Goal: Task Accomplishment & Management: Complete application form

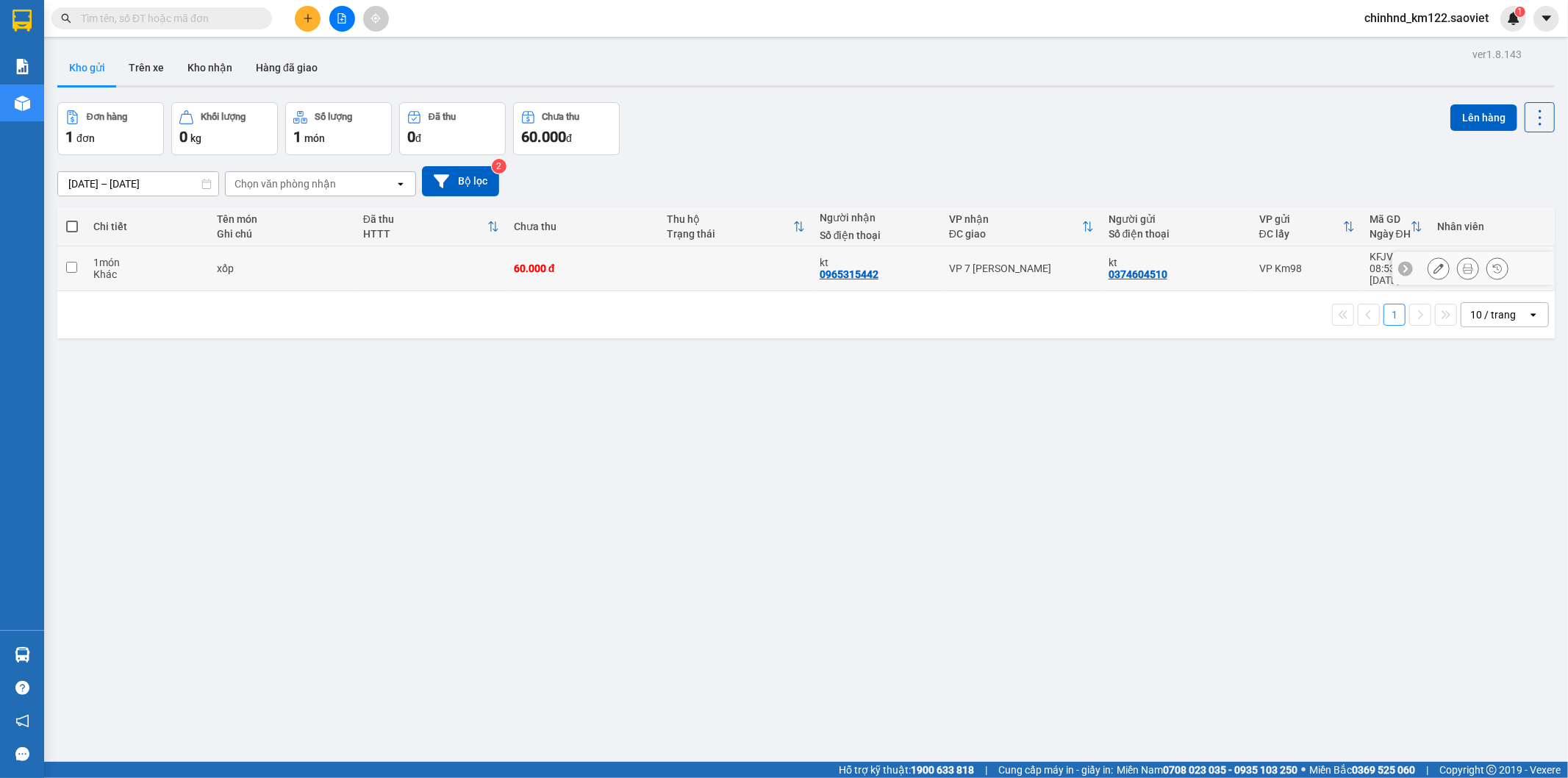
drag, startPoint x: 342, startPoint y: 272, endPoint x: 457, endPoint y: 248, distance: 117.5
click at [347, 272] on td "xốp" at bounding box center [283, 268] width 147 height 45
checkbox input "true"
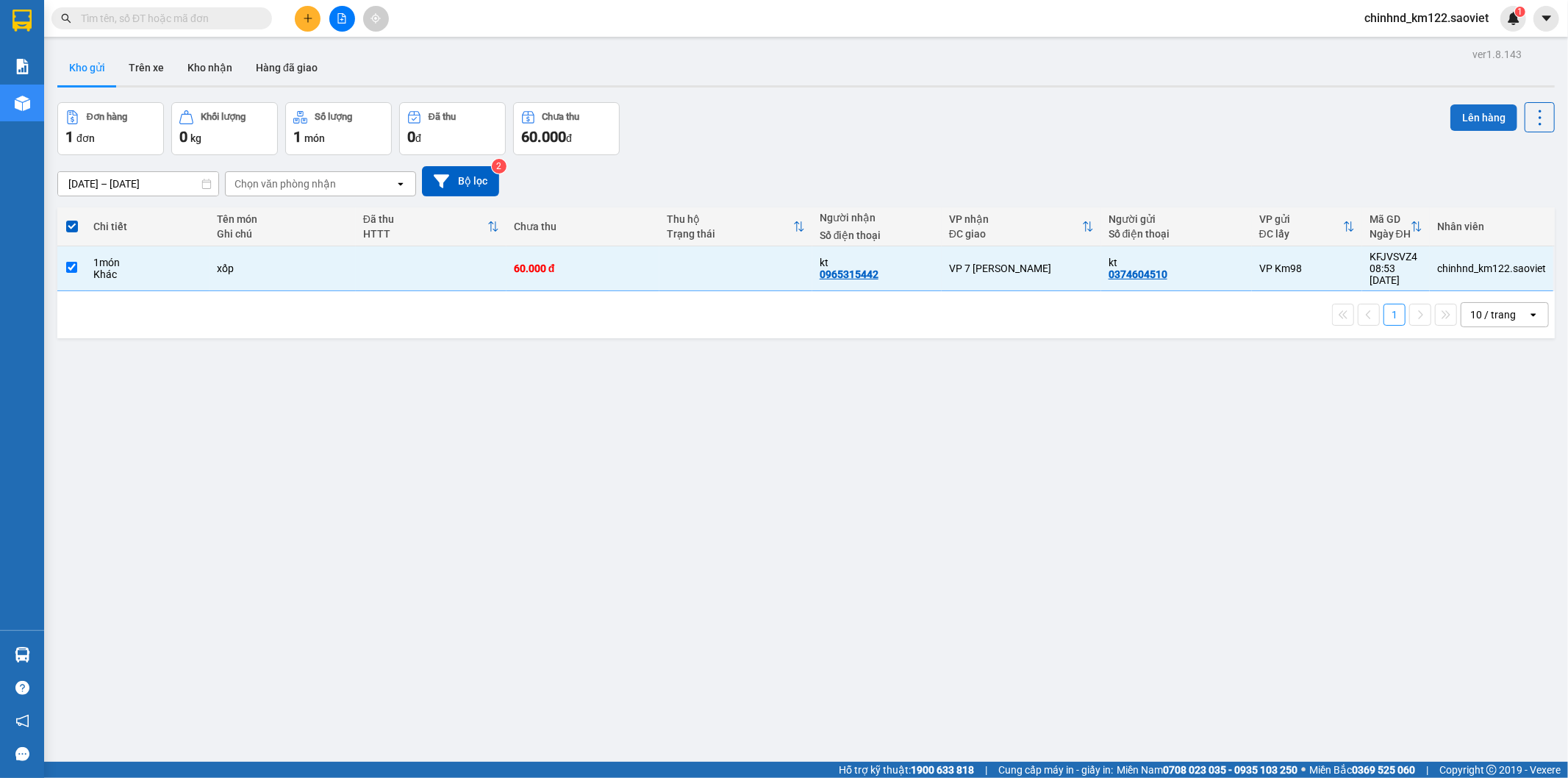
click at [1484, 107] on button "Lên hàng" at bounding box center [1483, 118] width 67 height 26
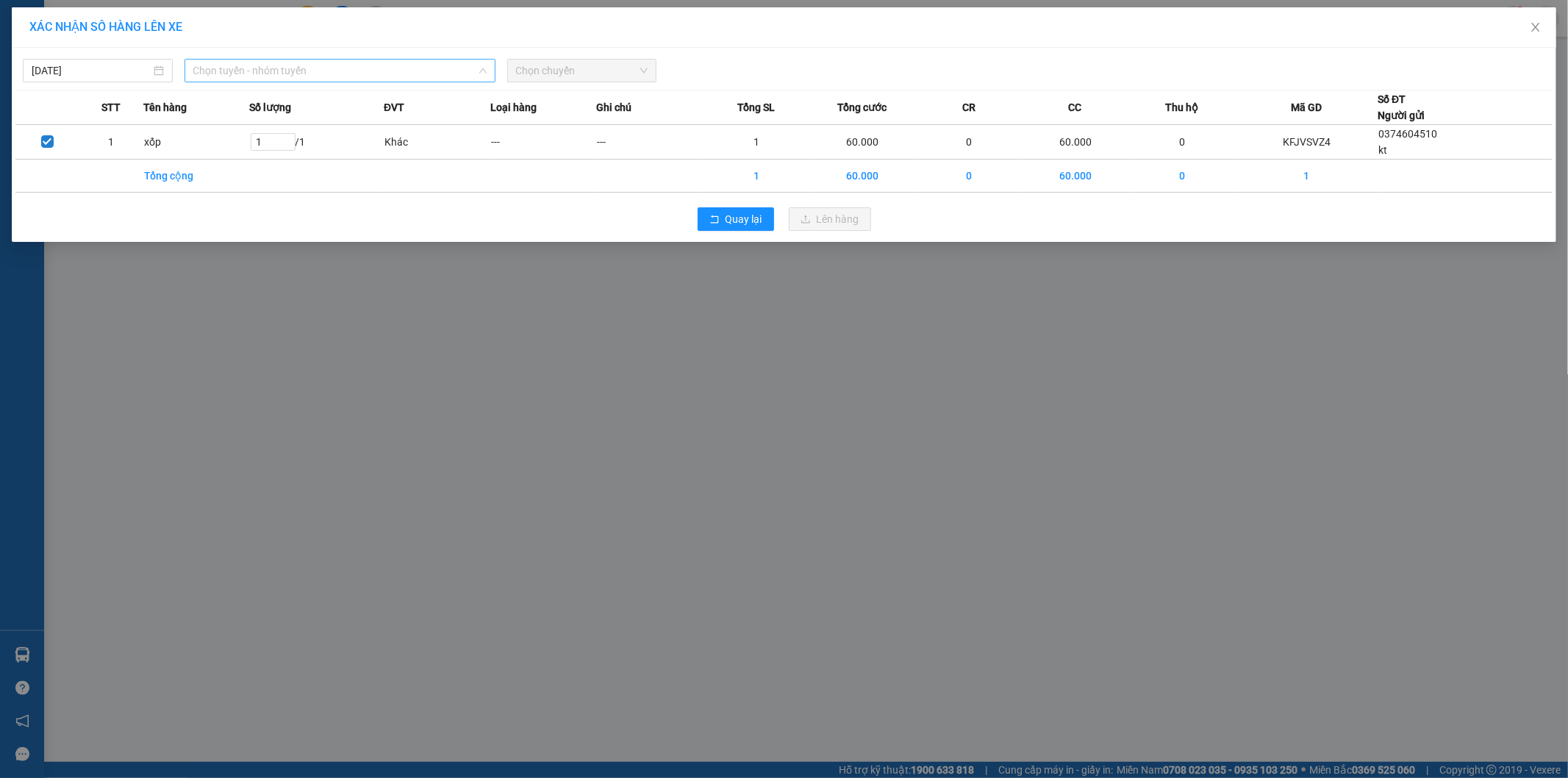
click at [248, 68] on span "Chọn tuyến - nhóm tuyến" at bounding box center [340, 70] width 293 height 22
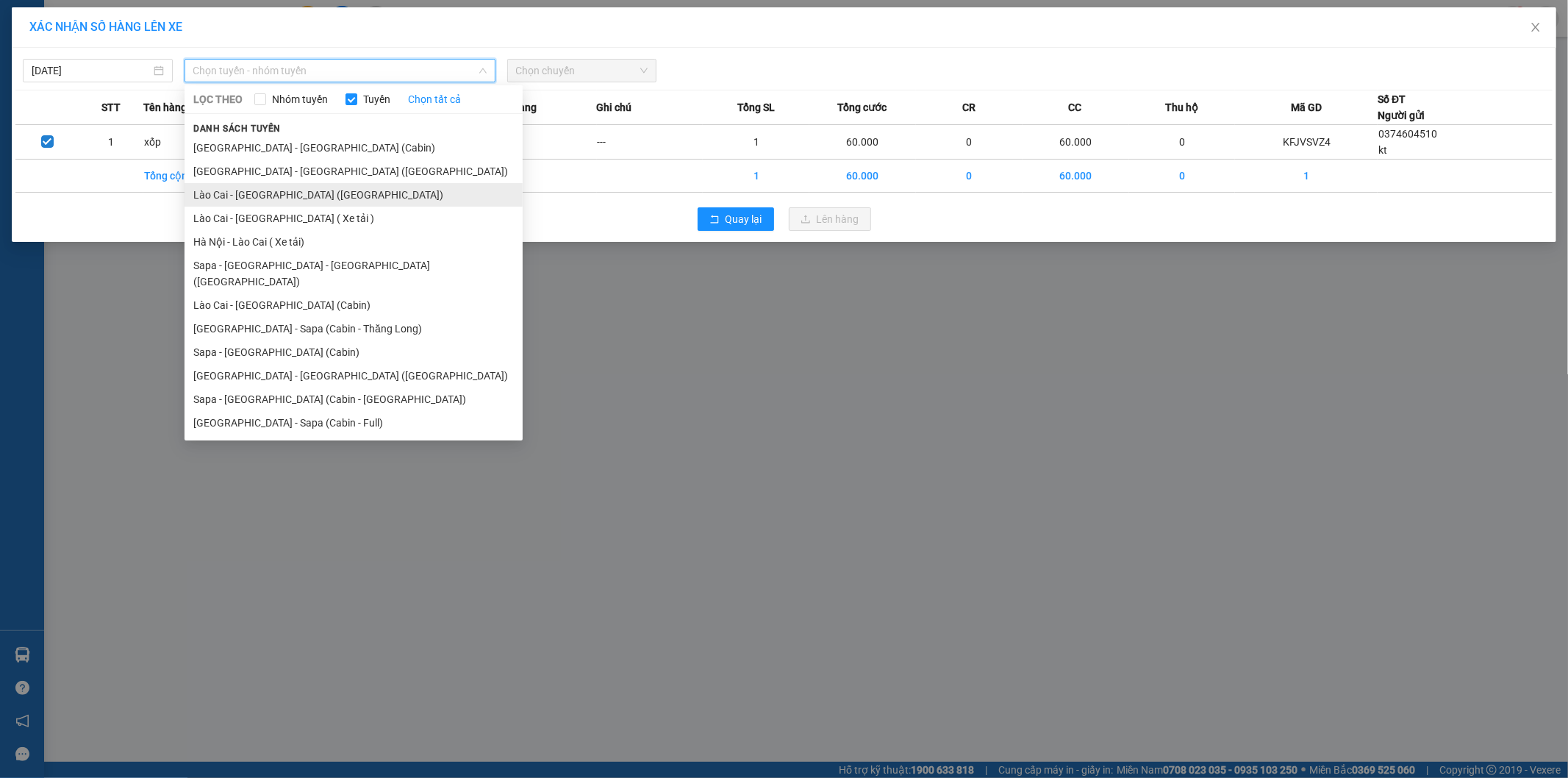
click at [247, 198] on li "Lào Cai - [GEOGRAPHIC_DATA] ([GEOGRAPHIC_DATA])" at bounding box center [353, 195] width 338 height 24
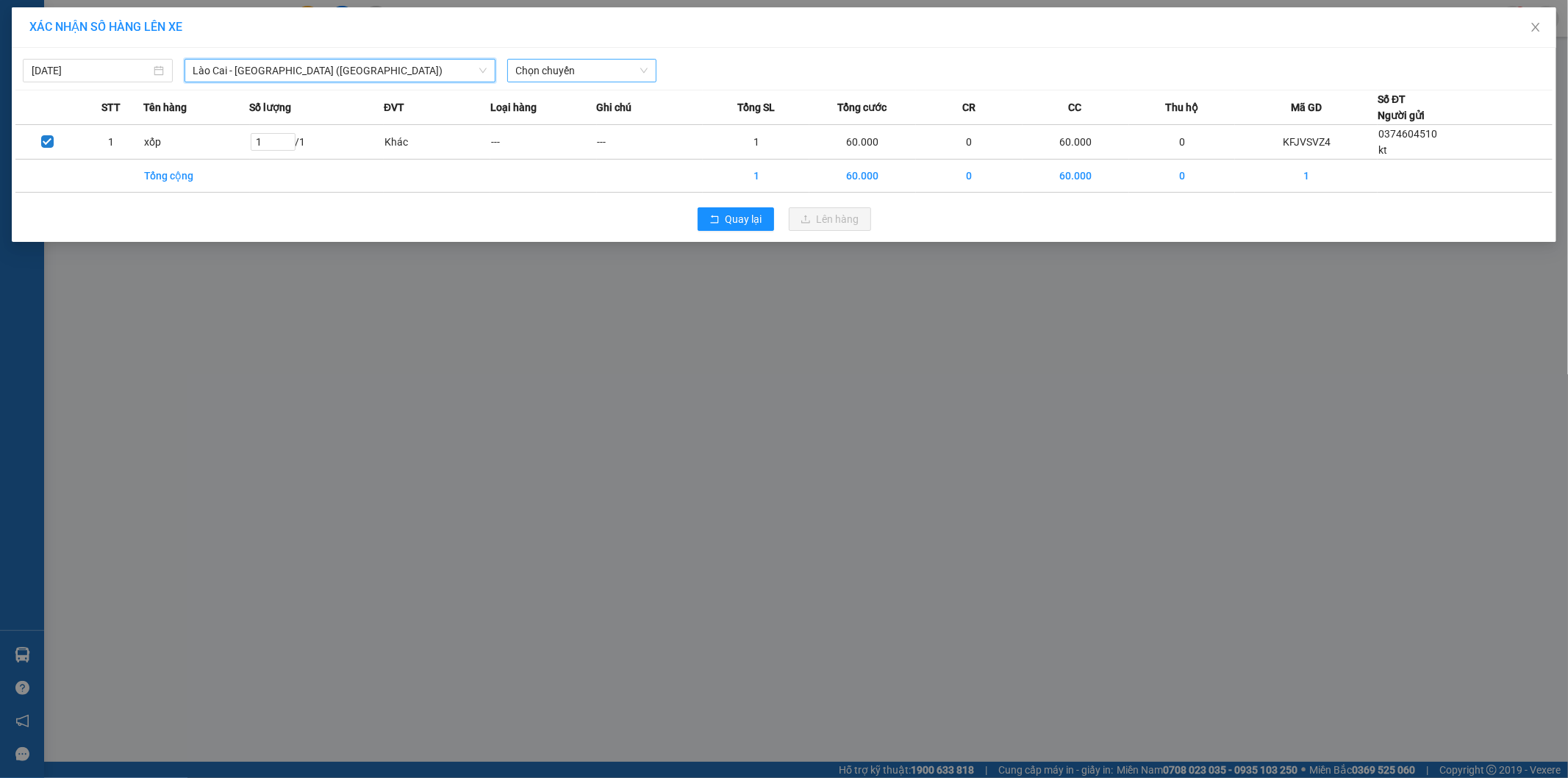
click at [574, 59] on div "Chọn chuyến" at bounding box center [582, 70] width 150 height 24
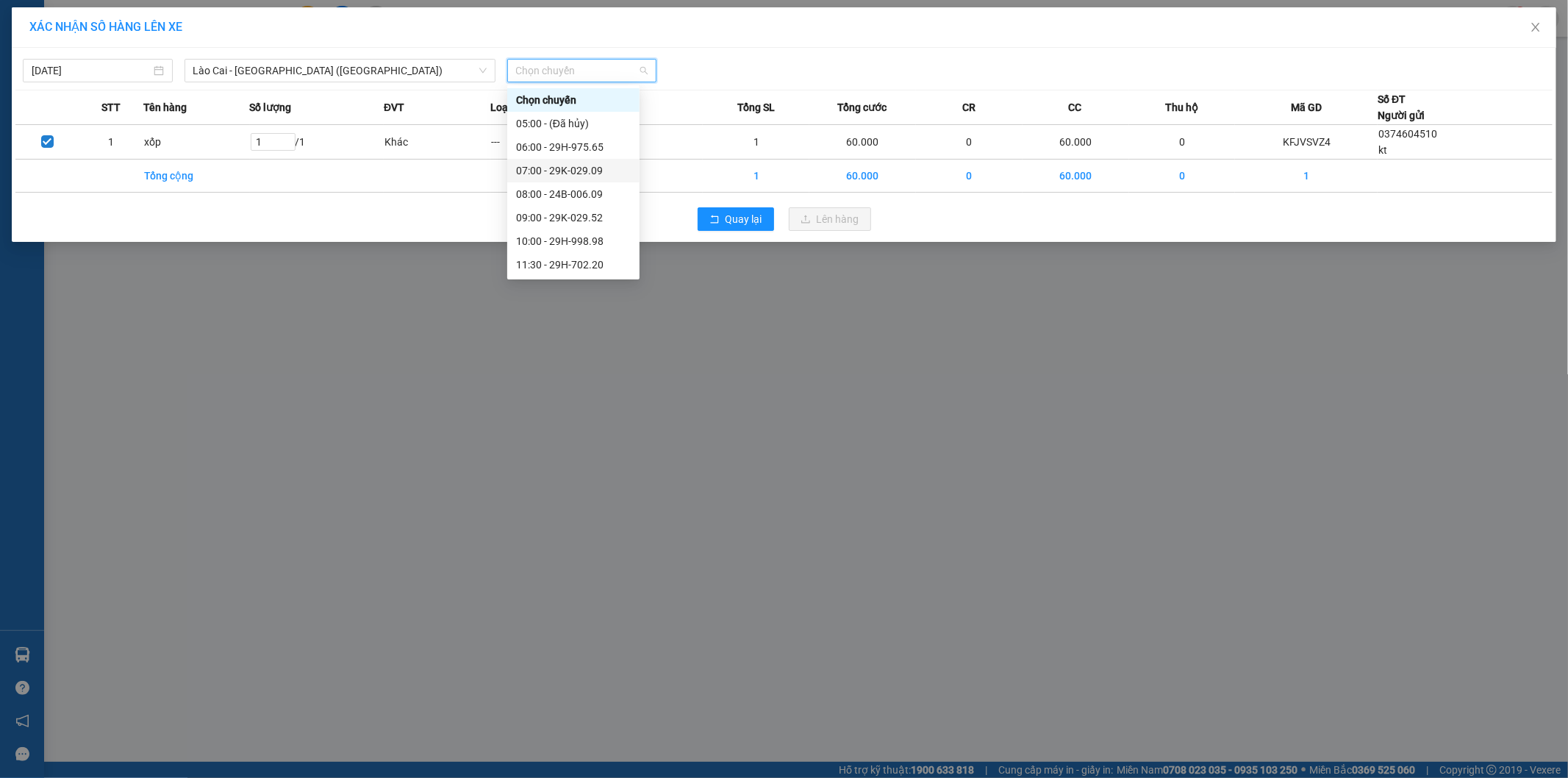
click at [585, 175] on div "07:00 - 29K-029.09" at bounding box center [573, 170] width 114 height 17
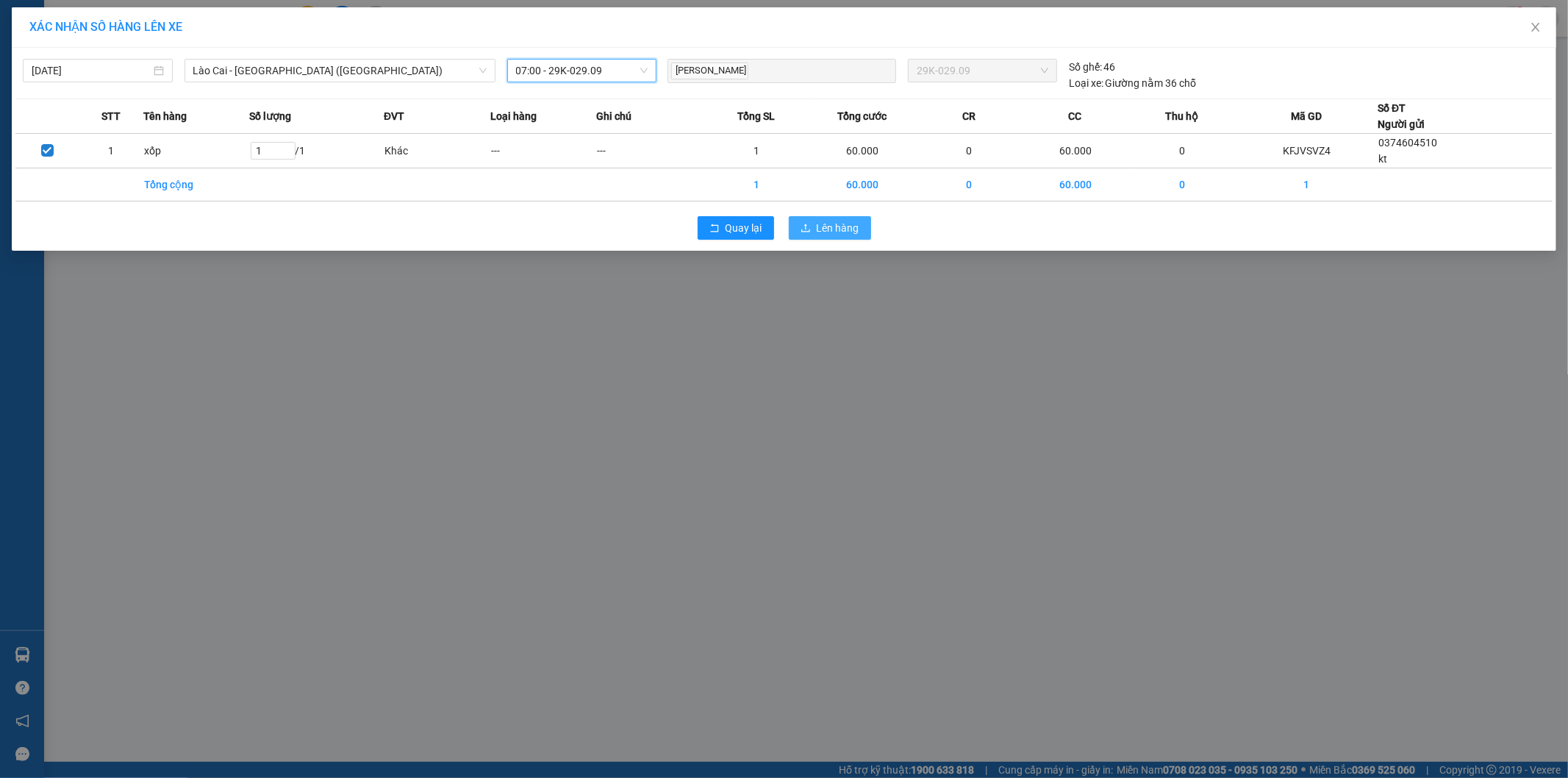
click at [849, 234] on span "Lên hàng" at bounding box center [837, 228] width 43 height 17
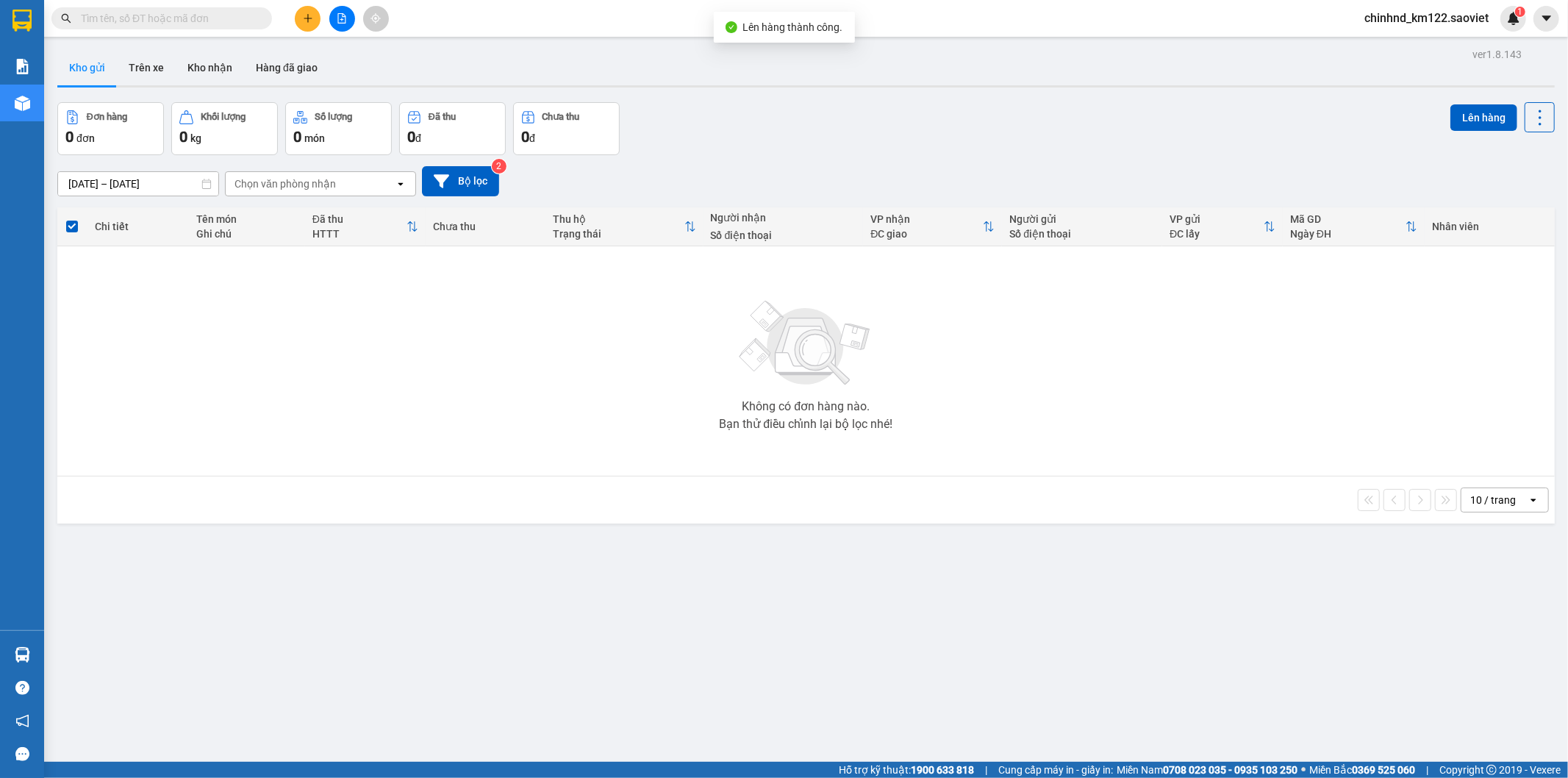
click at [188, 11] on input "text" at bounding box center [168, 18] width 174 height 17
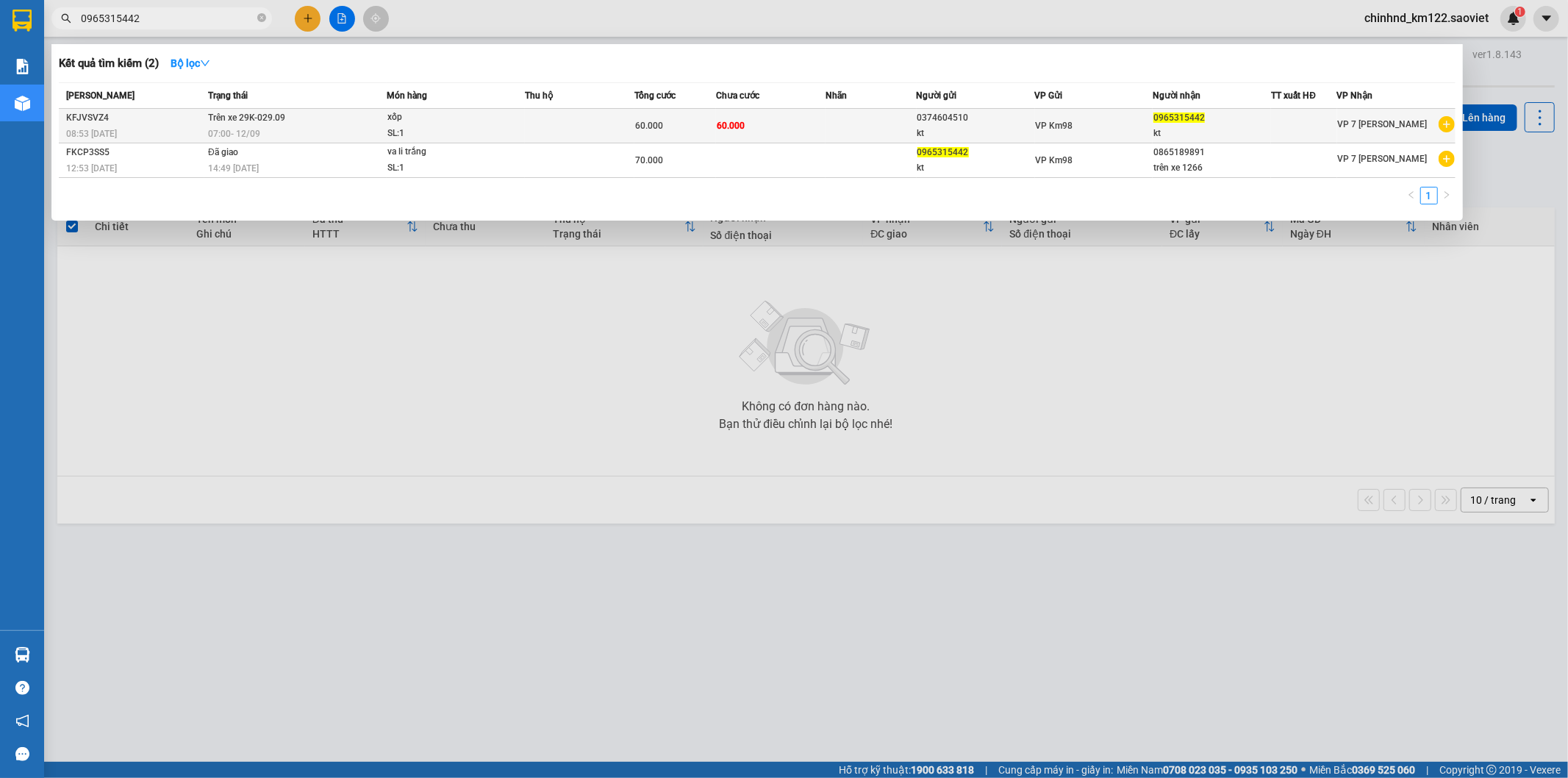
type input "0965315442"
click at [1289, 119] on div at bounding box center [1303, 127] width 64 height 16
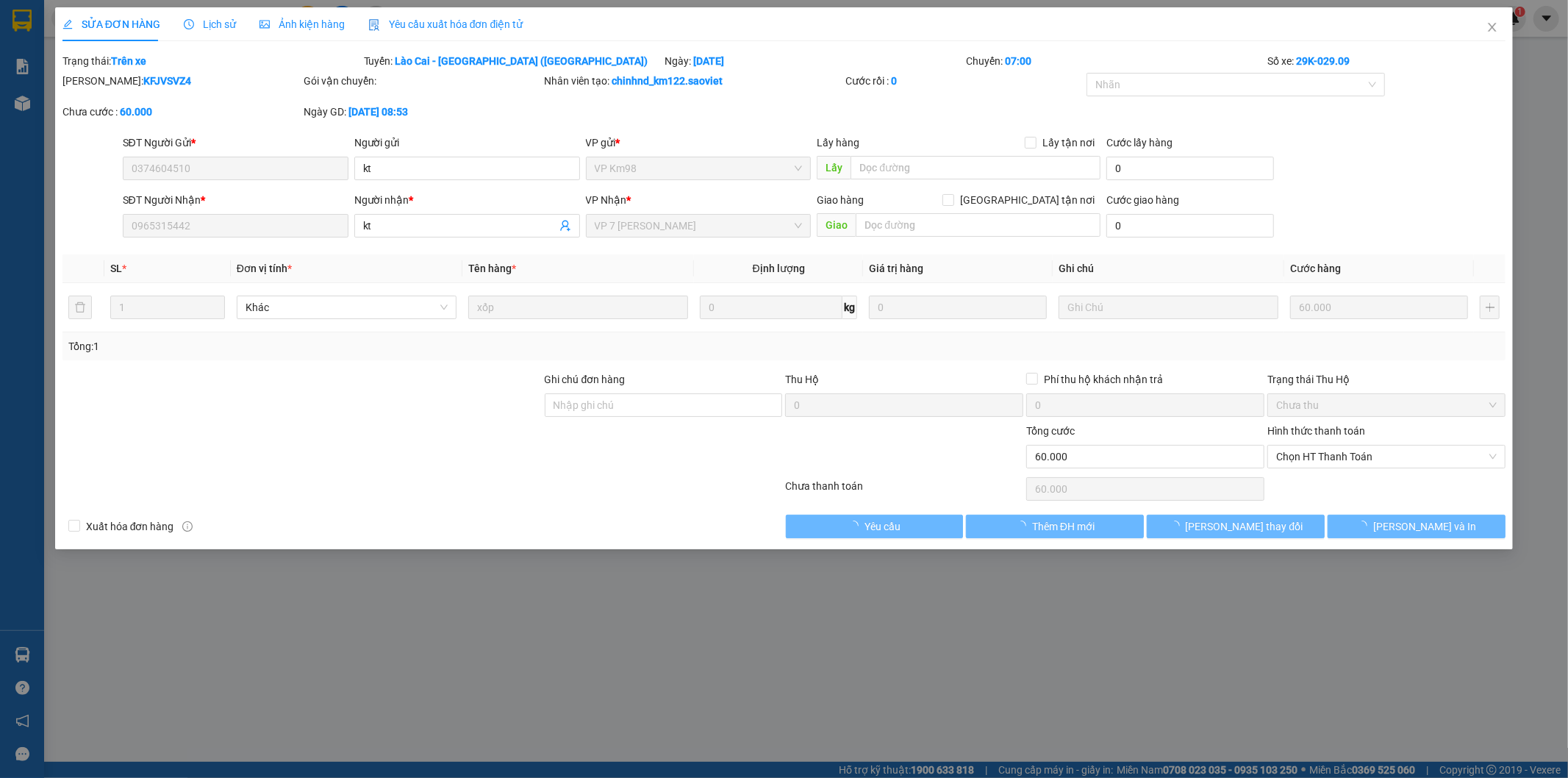
type input "0374604510"
type input "kt"
type input "0965315442"
type input "kt"
type input "60.000"
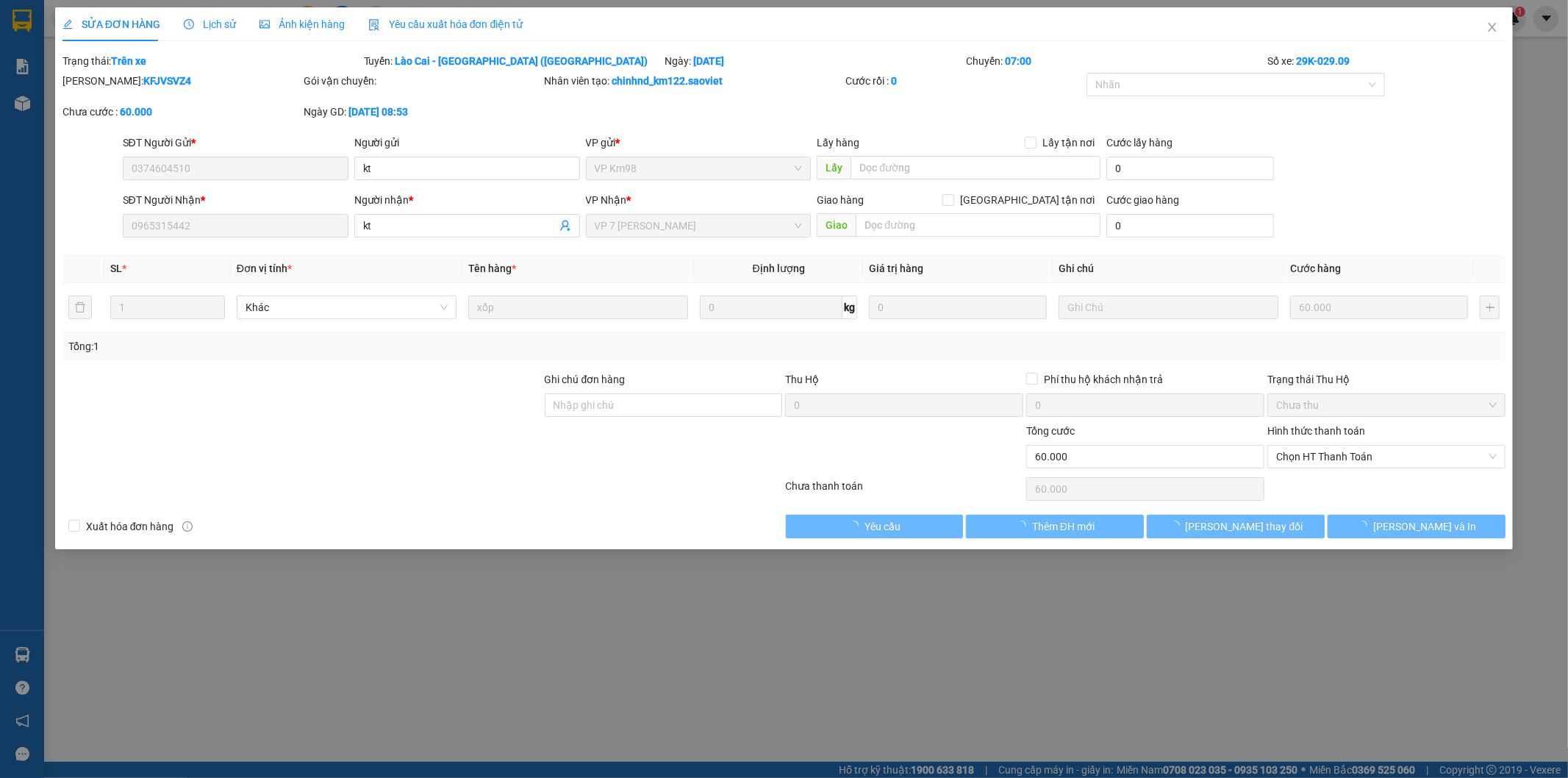
type input "60.000"
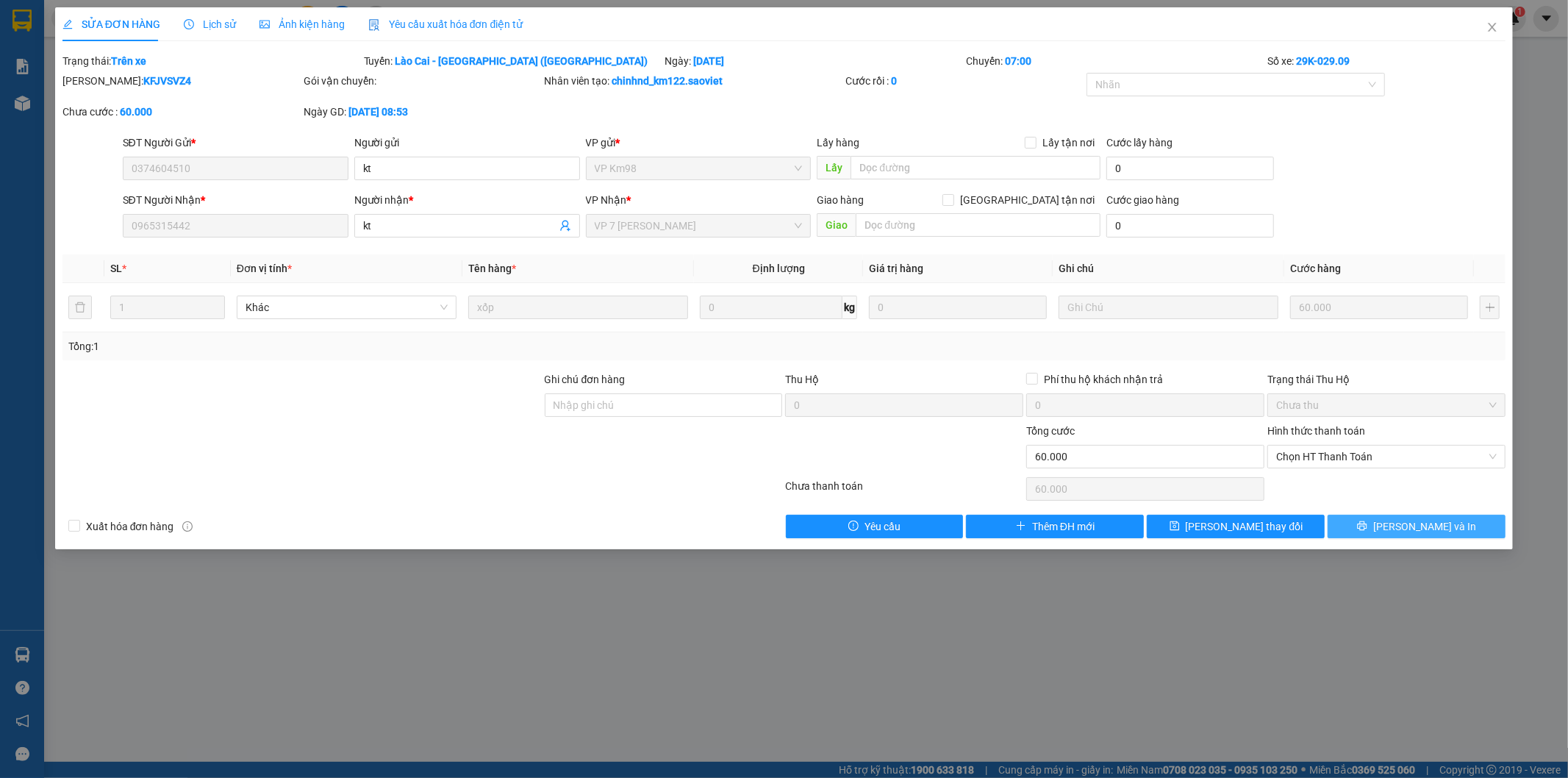
click at [1367, 523] on icon "printer" at bounding box center [1362, 526] width 10 height 10
